Goal: Find specific page/section: Find specific page/section

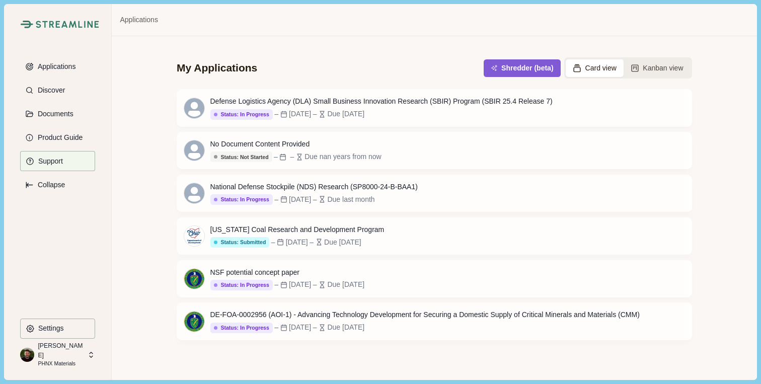
scroll to position [449, 0]
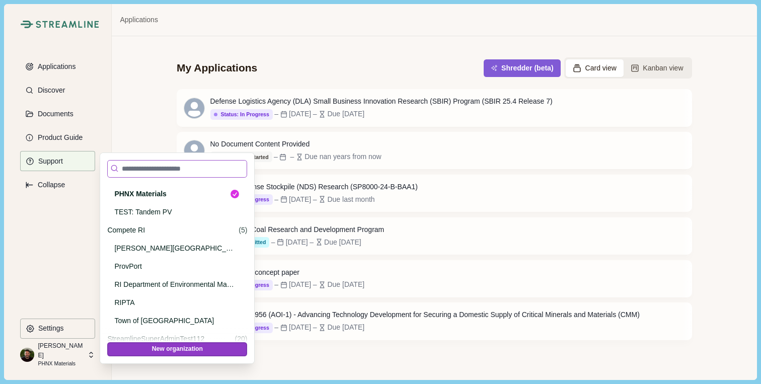
click at [148, 172] on input at bounding box center [177, 169] width 140 height 18
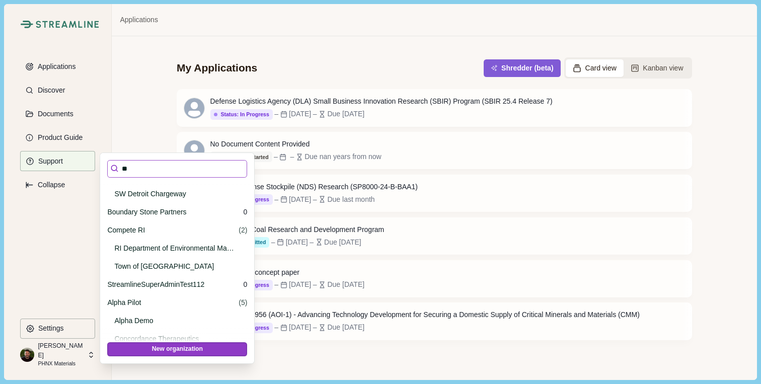
scroll to position [0, 0]
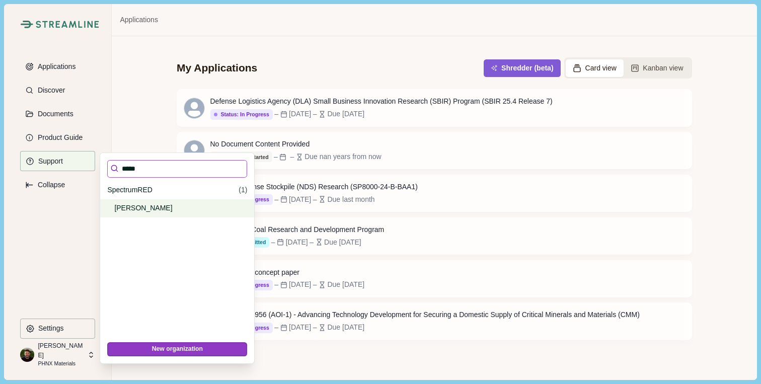
type input "*****"
click at [140, 210] on p "Dougherty" at bounding box center [175, 208] width 122 height 11
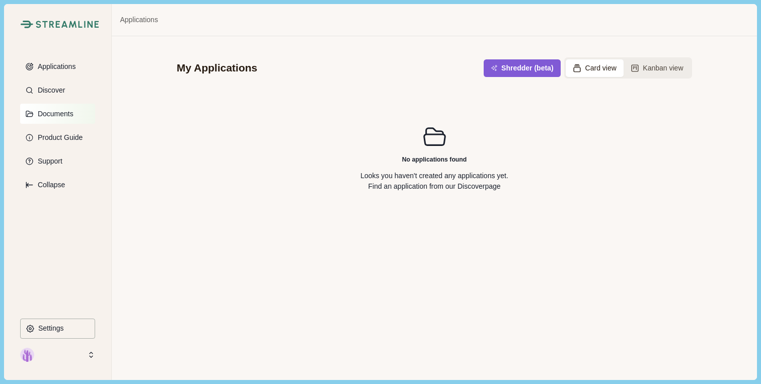
click at [60, 113] on p "Documents" at bounding box center [53, 114] width 39 height 9
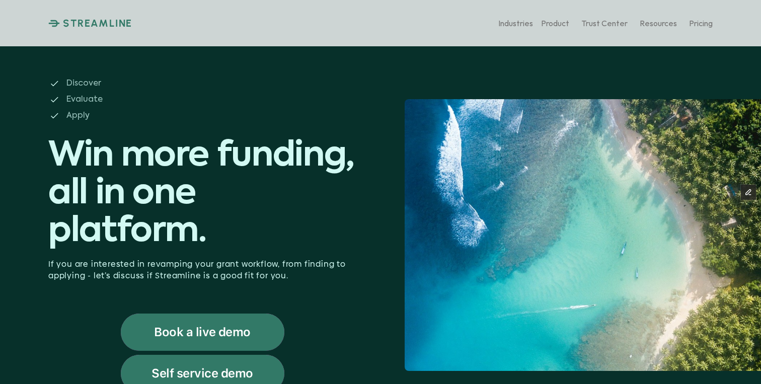
scroll to position [619, 0]
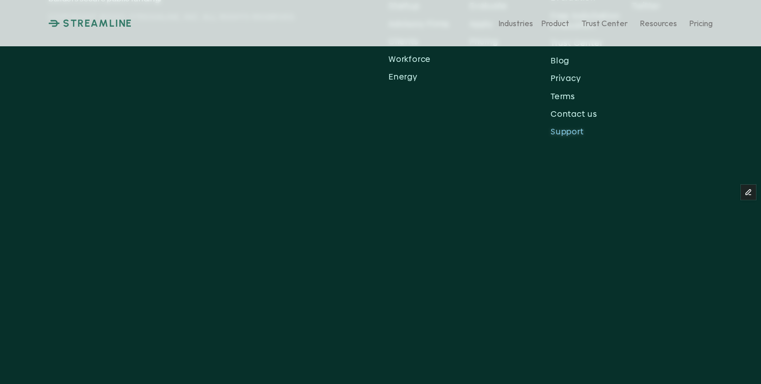
click at [569, 130] on p "Support" at bounding box center [590, 132] width 81 height 10
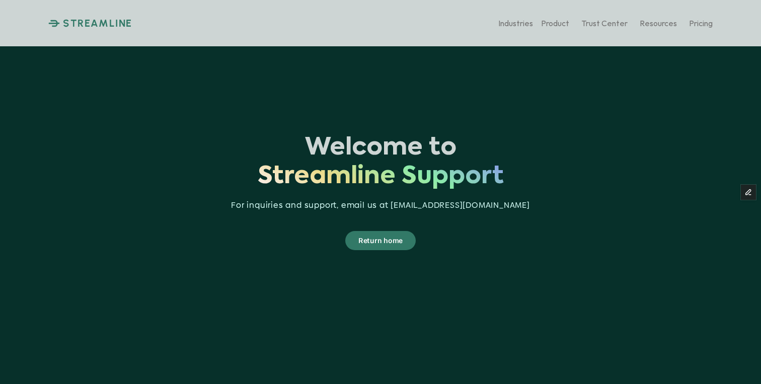
click at [374, 237] on p "Return home" at bounding box center [380, 240] width 44 height 13
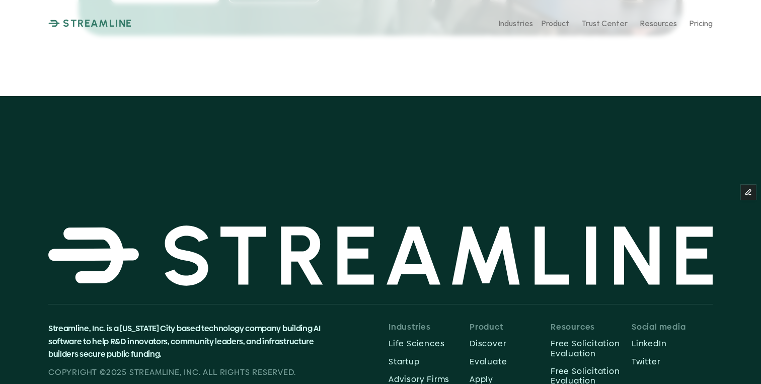
scroll to position [5218, 0]
